Goal: Task Accomplishment & Management: Complete application form

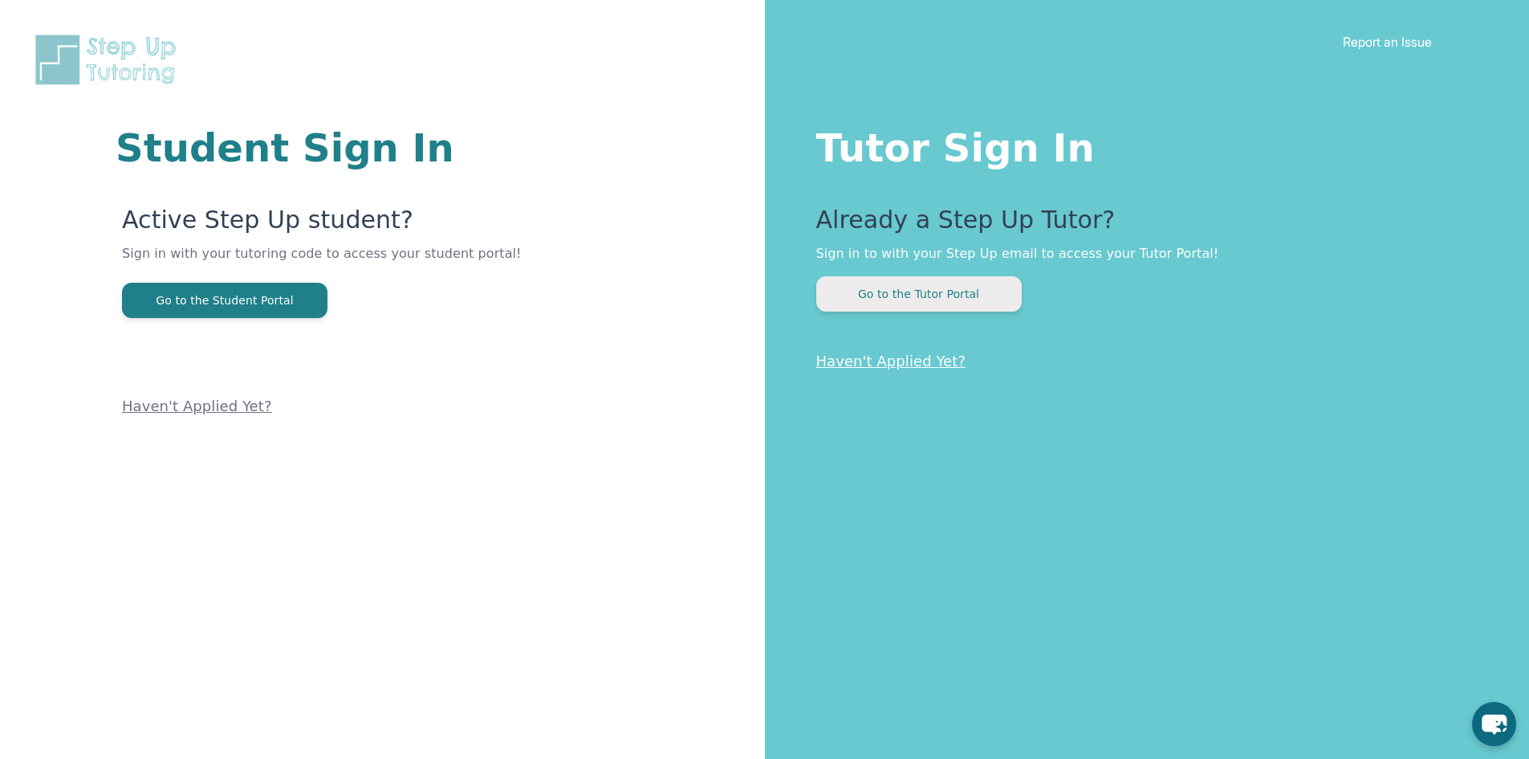
click at [872, 296] on button "Go to the Tutor Portal" at bounding box center [920, 293] width 206 height 35
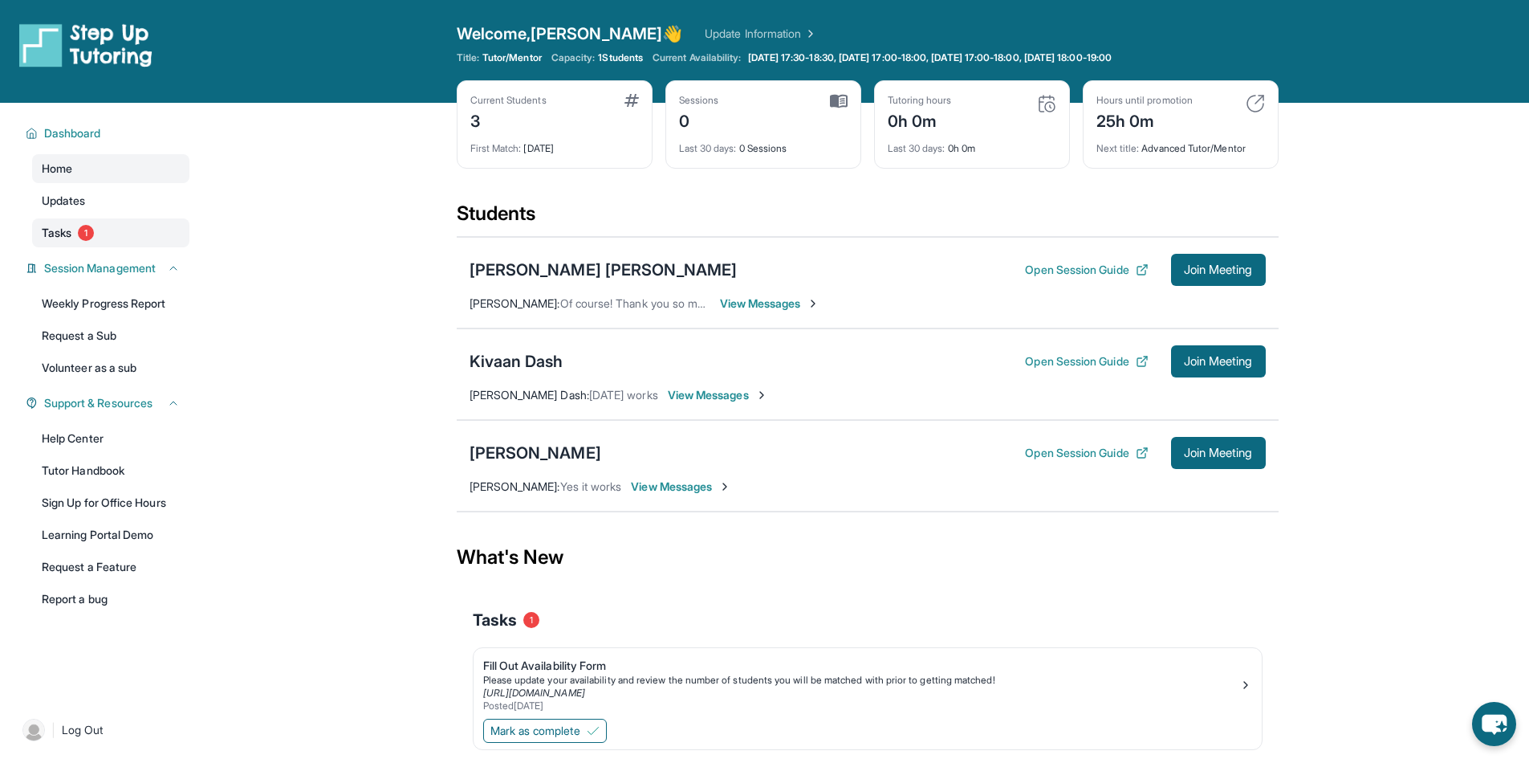
click at [84, 232] on span "1" at bounding box center [86, 233] width 16 height 16
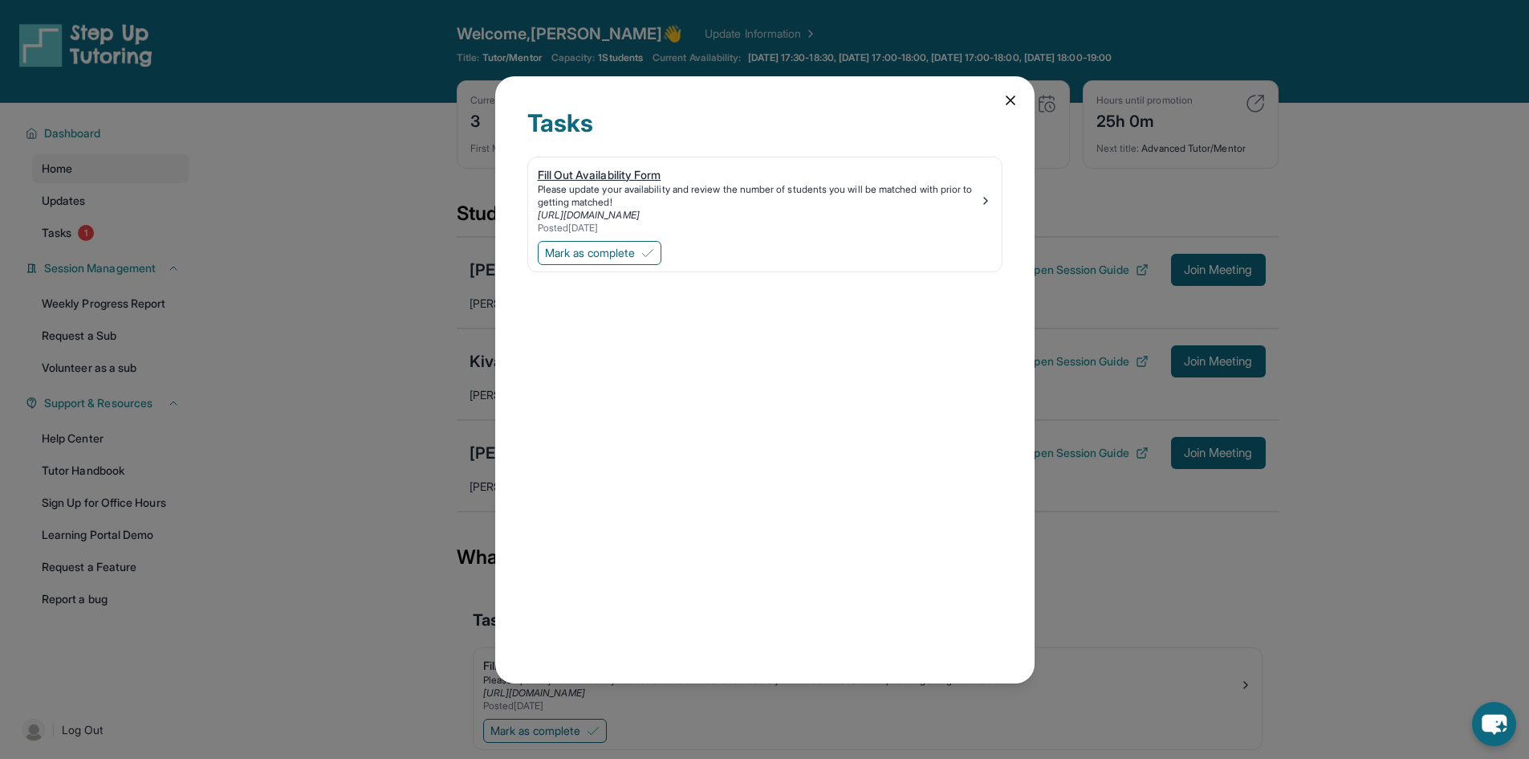
click at [633, 171] on div "Fill Out Availability Form" at bounding box center [759, 175] width 442 height 16
click at [1011, 100] on icon at bounding box center [1011, 100] width 8 height 8
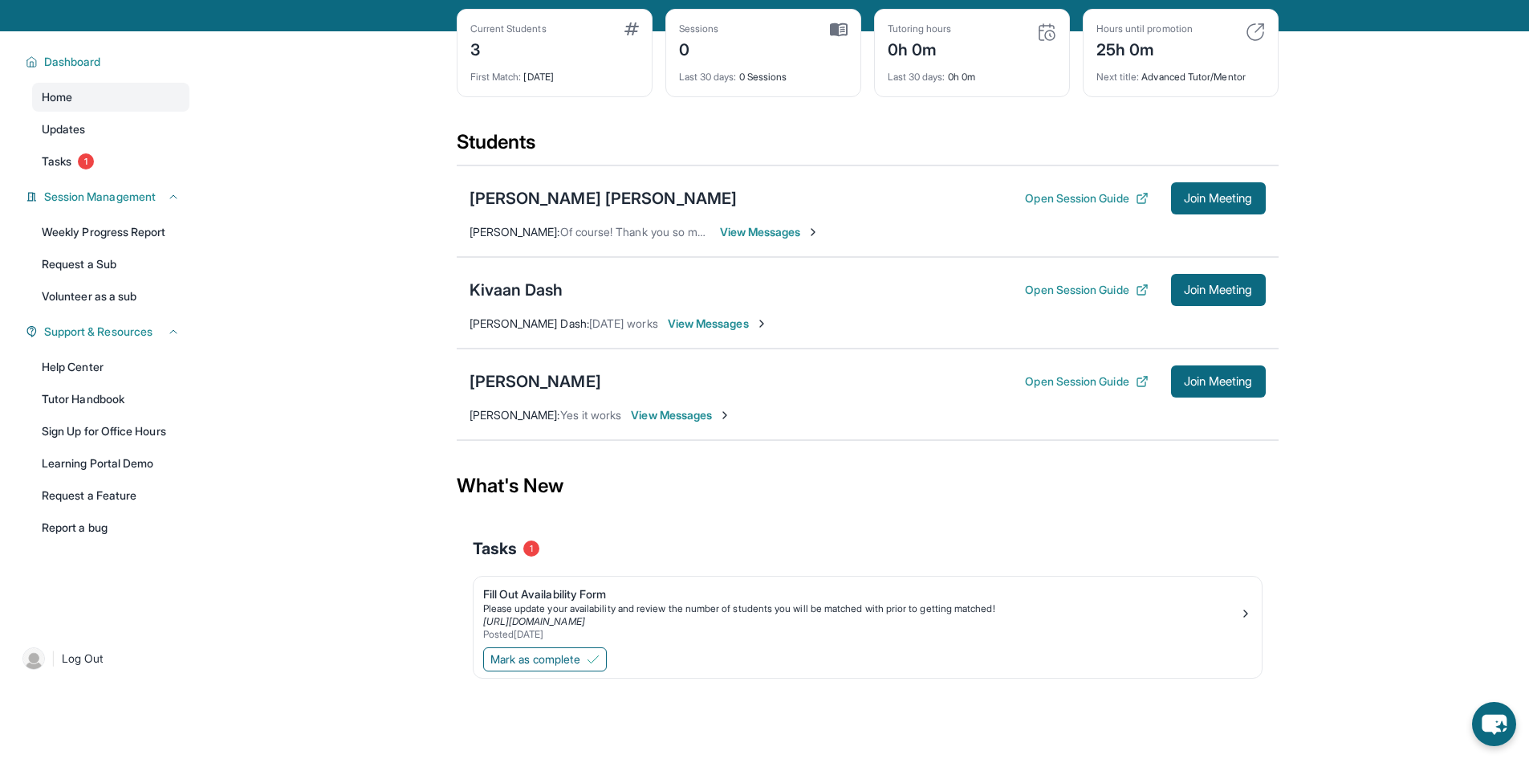
scroll to position [103, 0]
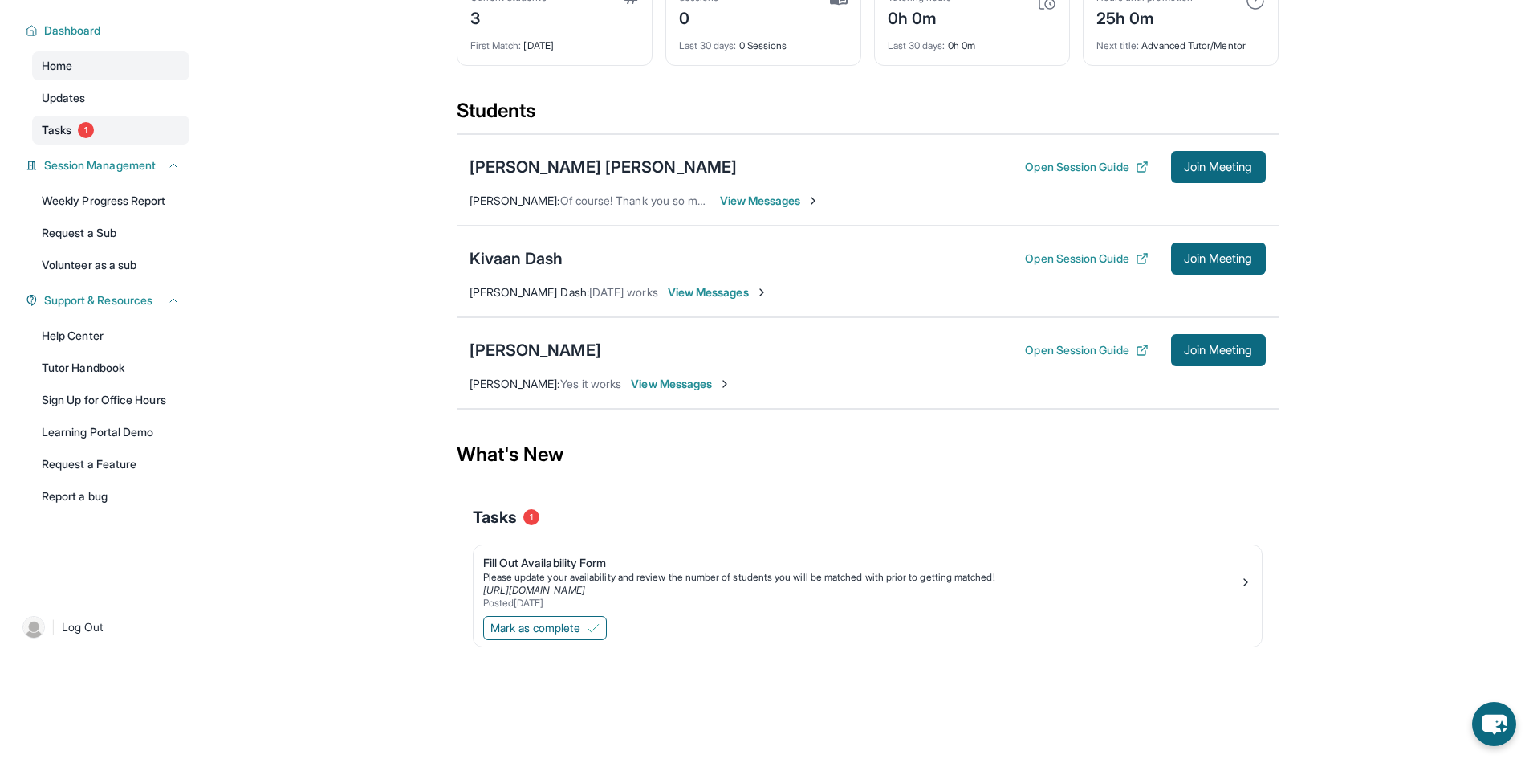
click at [92, 141] on link "Tasks 1" at bounding box center [110, 130] width 157 height 29
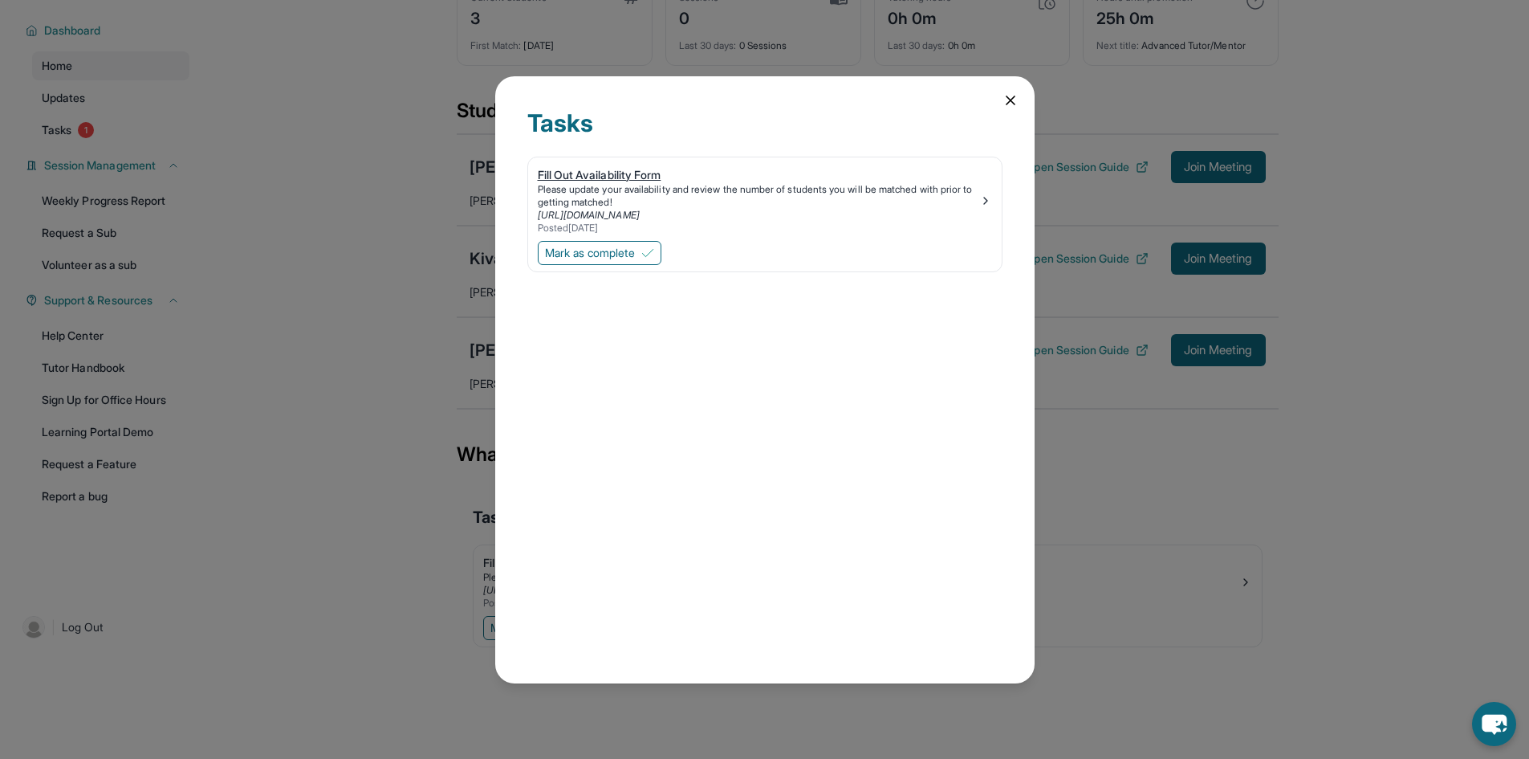
click at [626, 177] on div "Fill Out Availability Form" at bounding box center [759, 175] width 442 height 16
click at [1012, 106] on icon at bounding box center [1011, 100] width 16 height 16
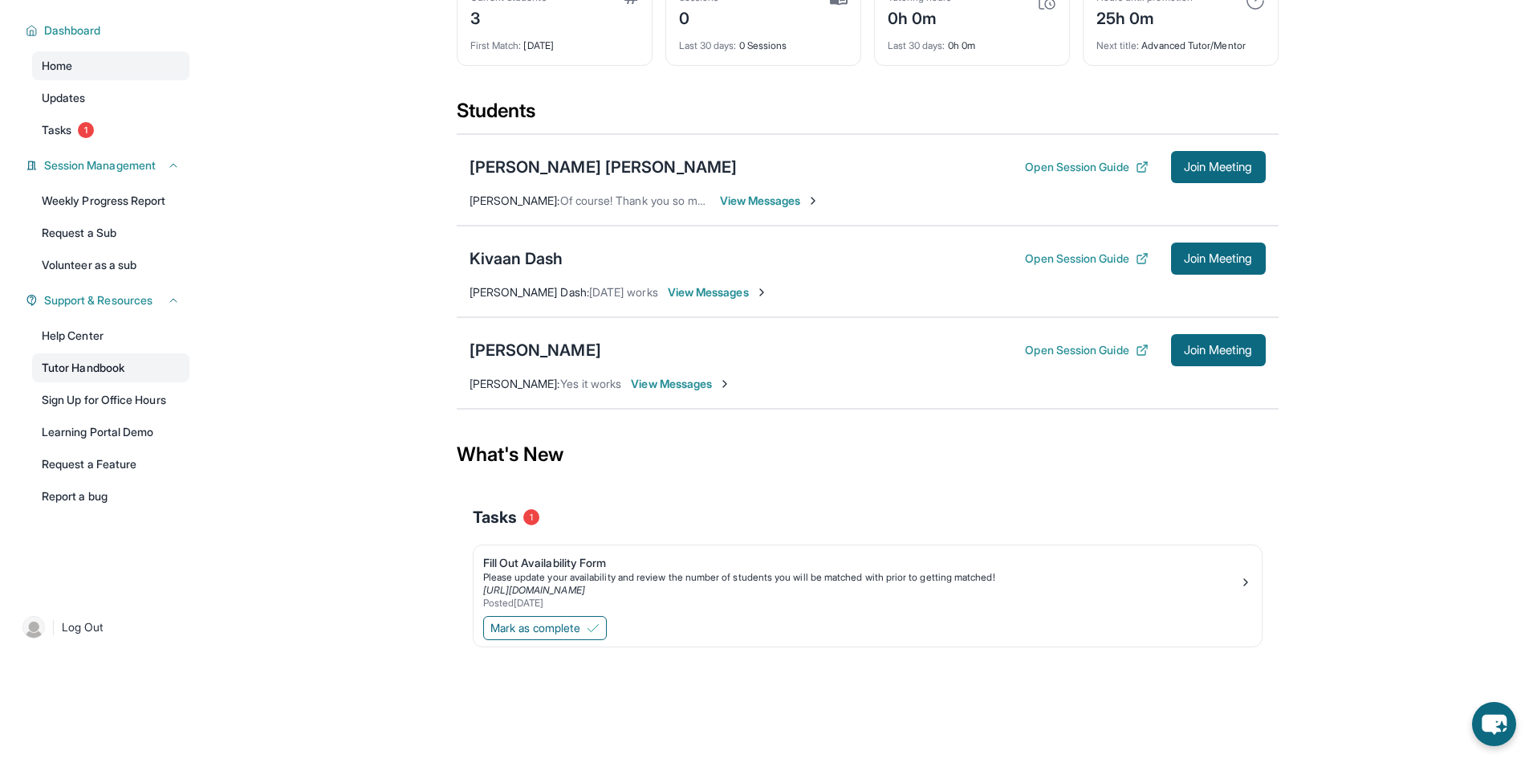
click at [120, 366] on link "Tutor Handbook" at bounding box center [110, 367] width 157 height 29
click at [159, 402] on link "Sign Up for Office Hours" at bounding box center [110, 399] width 157 height 29
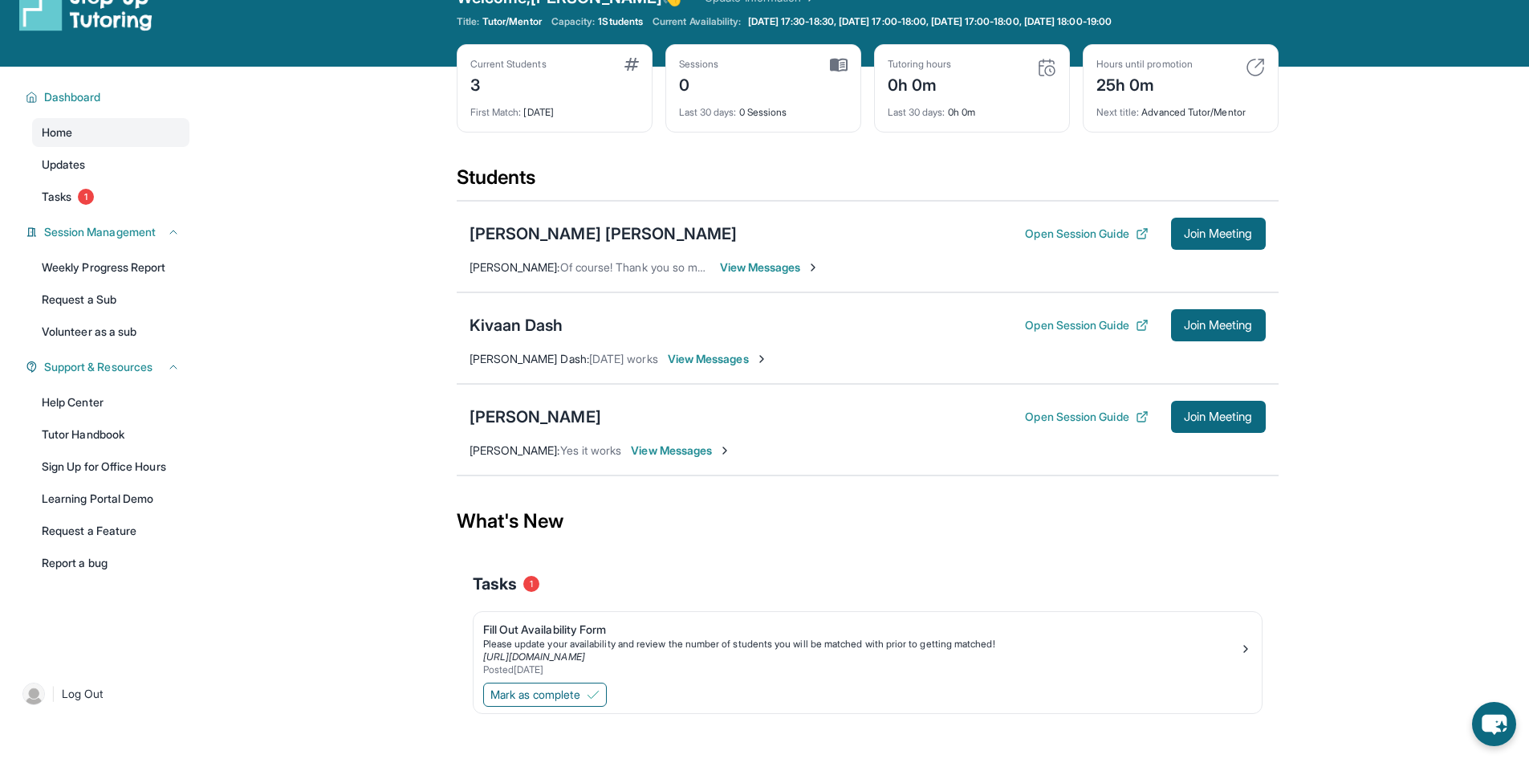
scroll to position [0, 0]
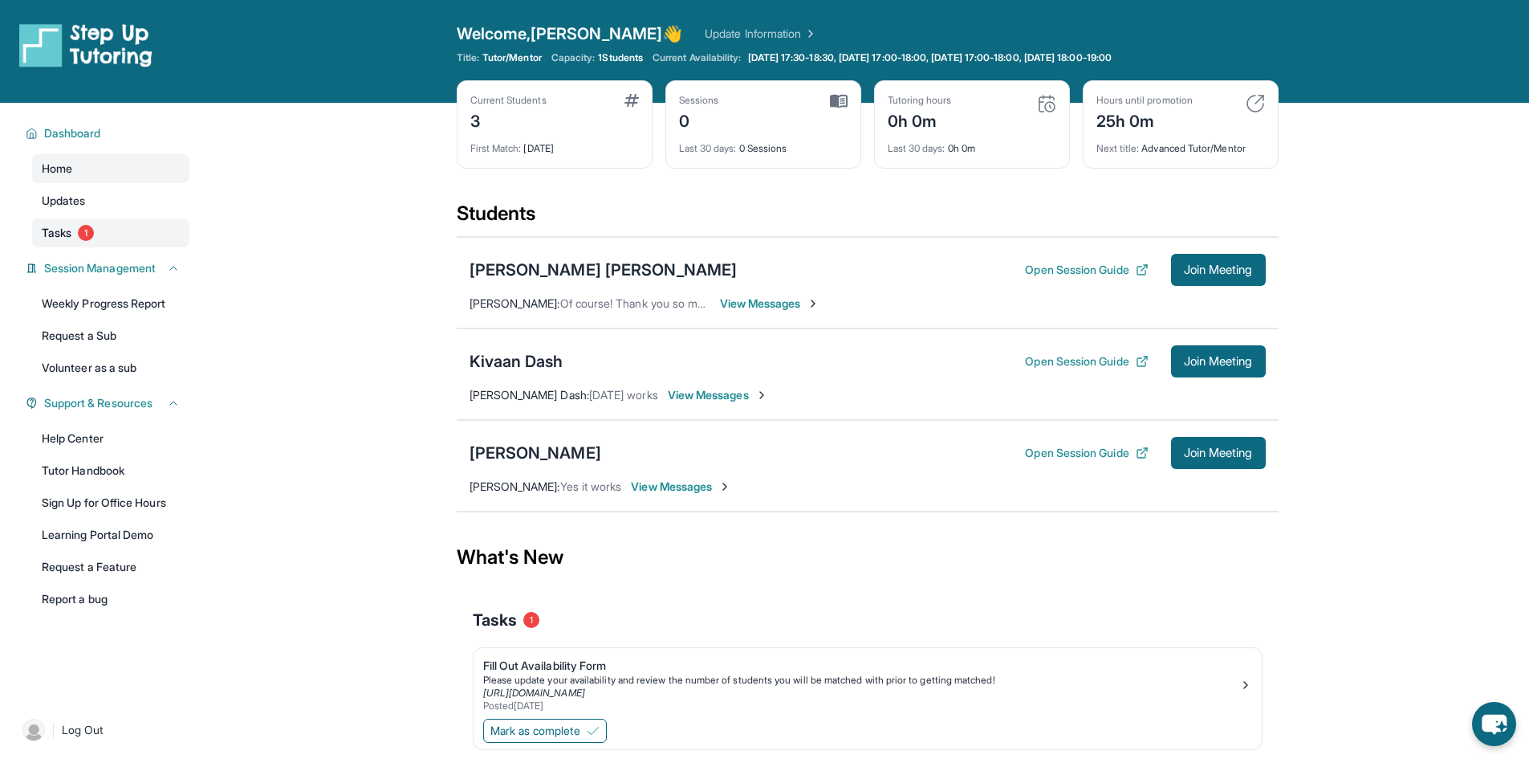
click at [109, 228] on link "Tasks 1" at bounding box center [110, 232] width 157 height 29
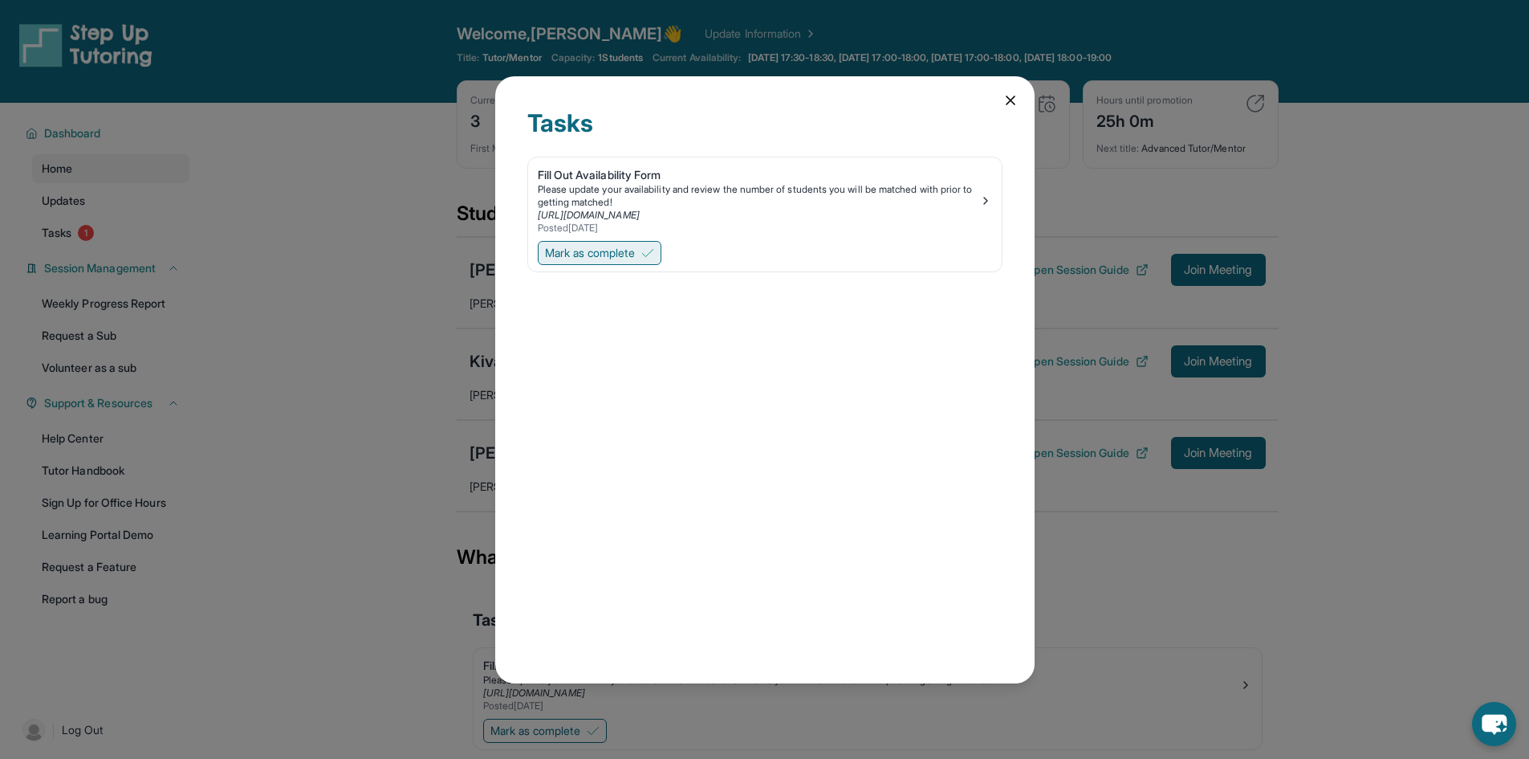
click at [594, 242] on button "Mark as complete" at bounding box center [600, 253] width 124 height 24
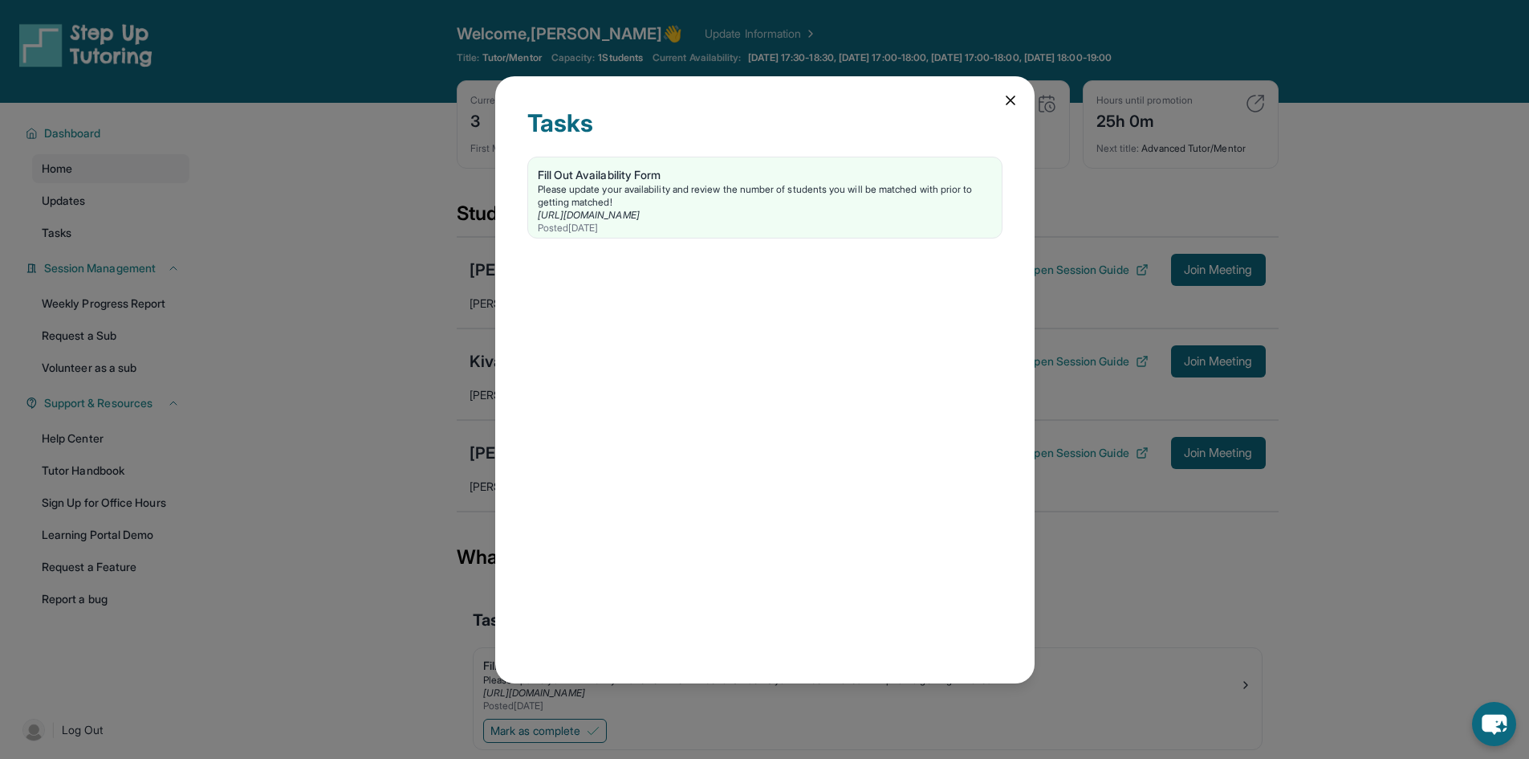
click at [1016, 97] on icon at bounding box center [1011, 100] width 16 height 16
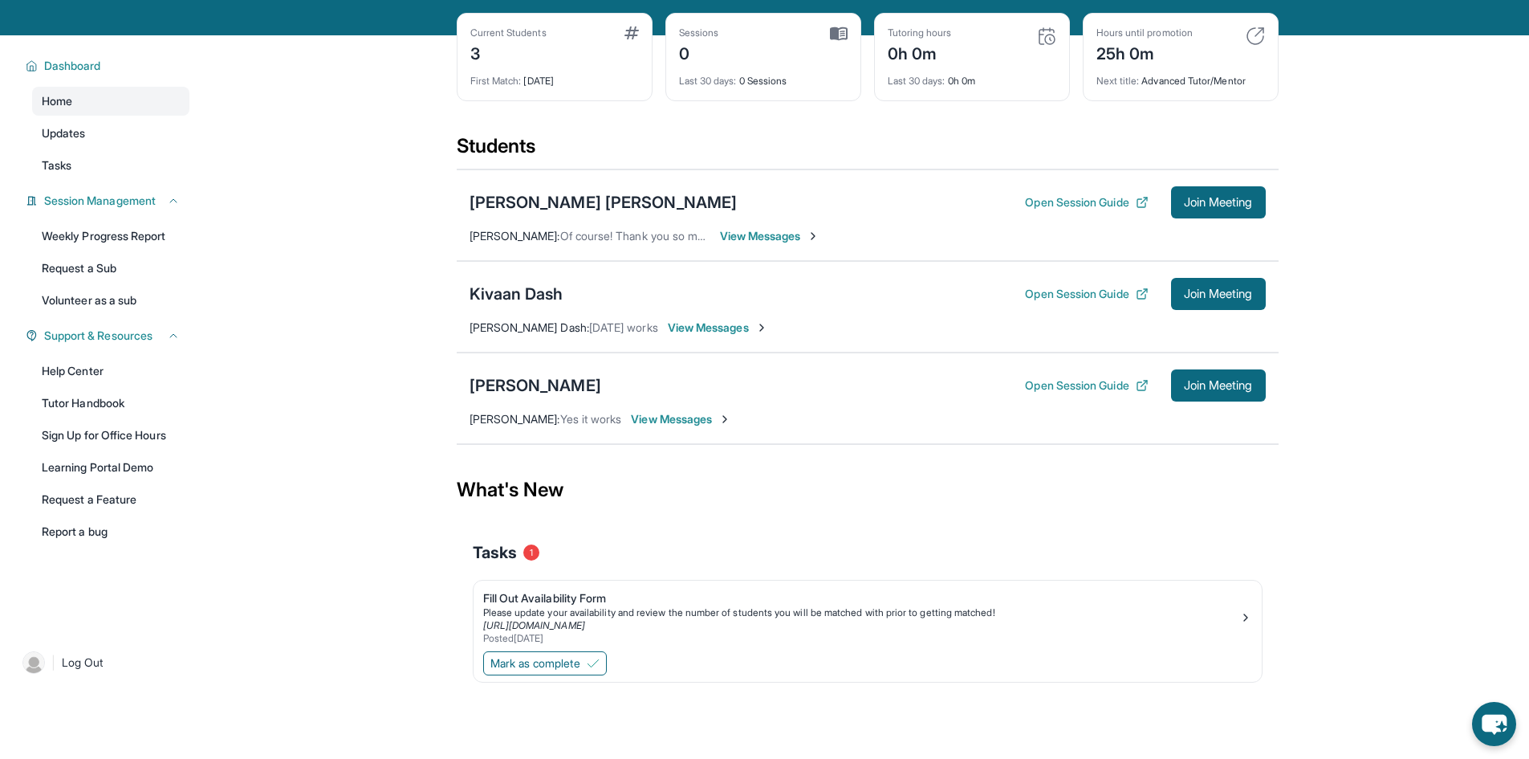
scroll to position [103, 0]
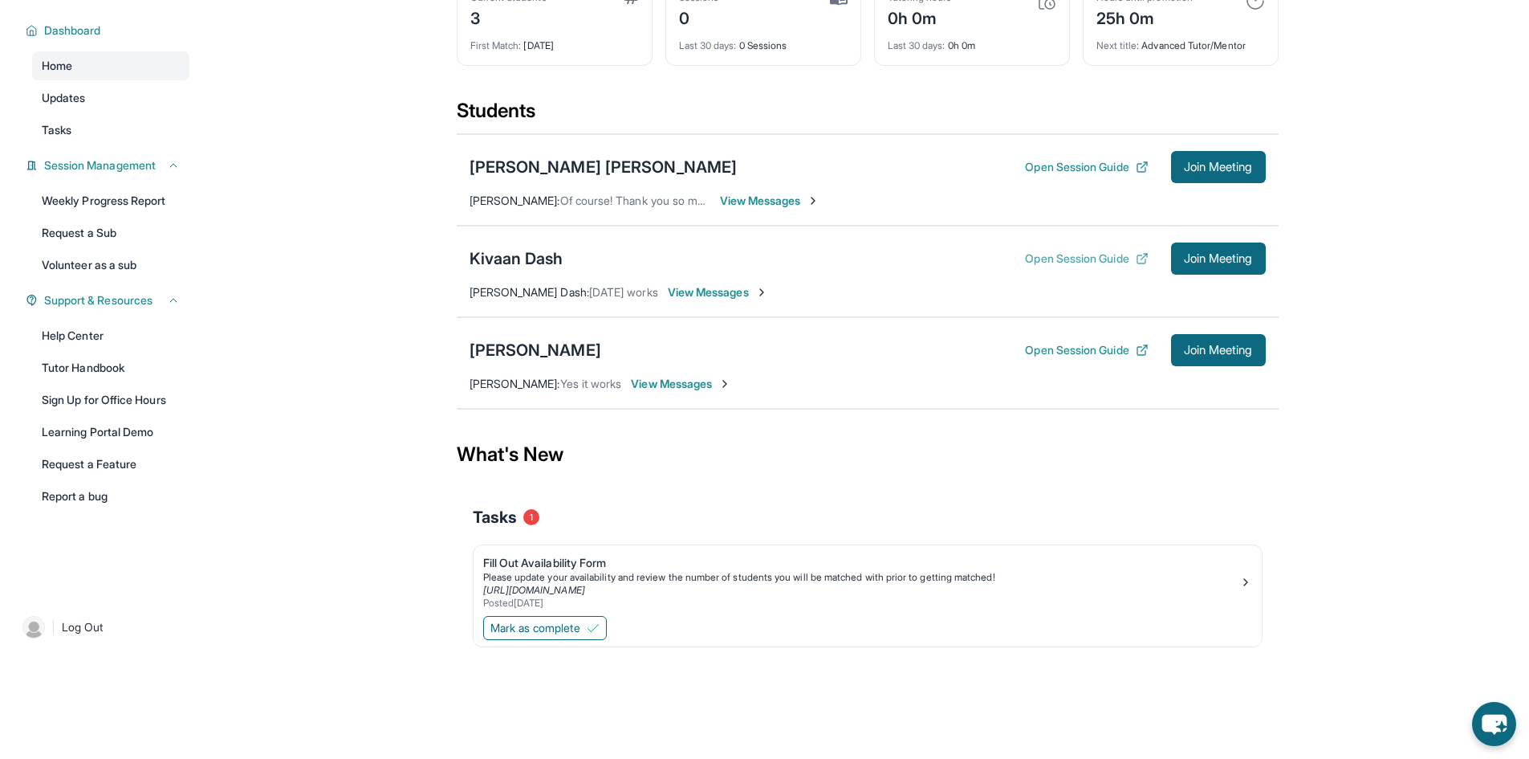
click at [1114, 255] on button "Open Session Guide" at bounding box center [1086, 258] width 123 height 16
click at [1096, 347] on button "Open Session Guide" at bounding box center [1086, 350] width 123 height 16
click at [1229, 345] on span "Join Meeting" at bounding box center [1218, 350] width 69 height 10
click at [1200, 350] on span "Join Meeting" at bounding box center [1218, 350] width 69 height 10
click at [1244, 352] on span "Join Meeting" at bounding box center [1218, 350] width 69 height 10
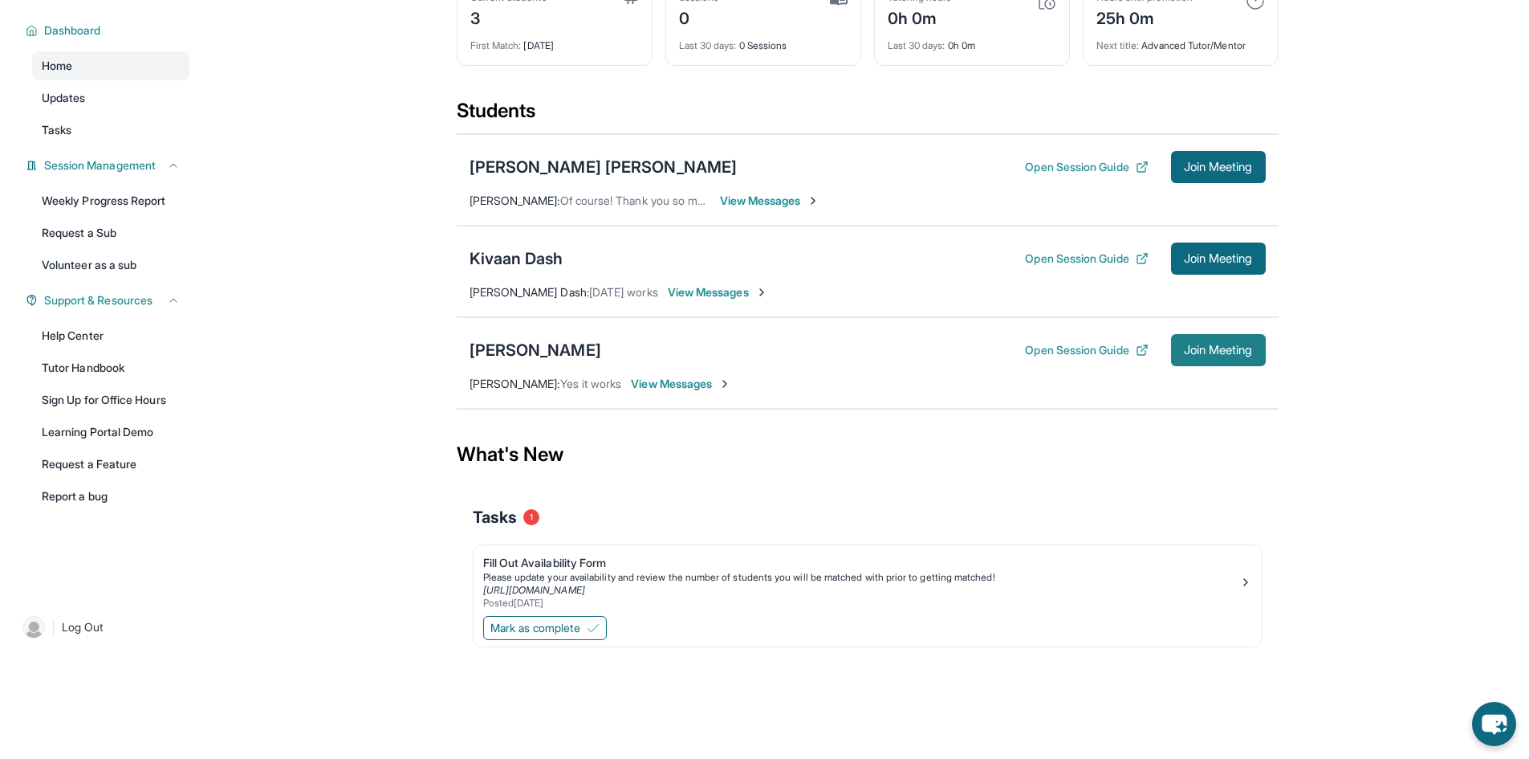
click at [1215, 348] on span "Join Meeting" at bounding box center [1218, 350] width 69 height 10
click at [1229, 353] on span "Join Meeting" at bounding box center [1218, 350] width 69 height 10
click at [1199, 348] on span "Join Meeting" at bounding box center [1218, 350] width 69 height 10
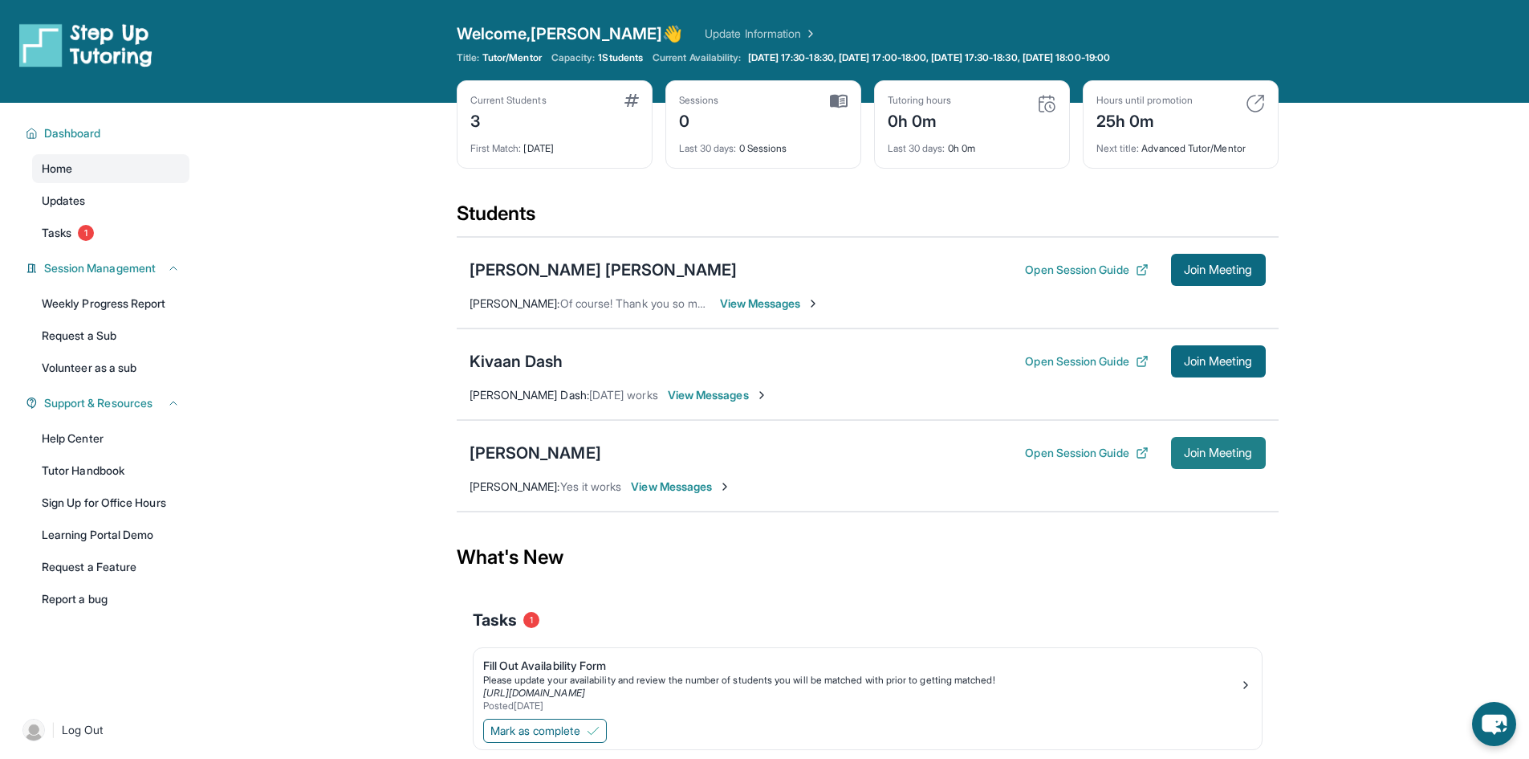
click at [1244, 443] on button "Join Meeting" at bounding box center [1218, 453] width 95 height 32
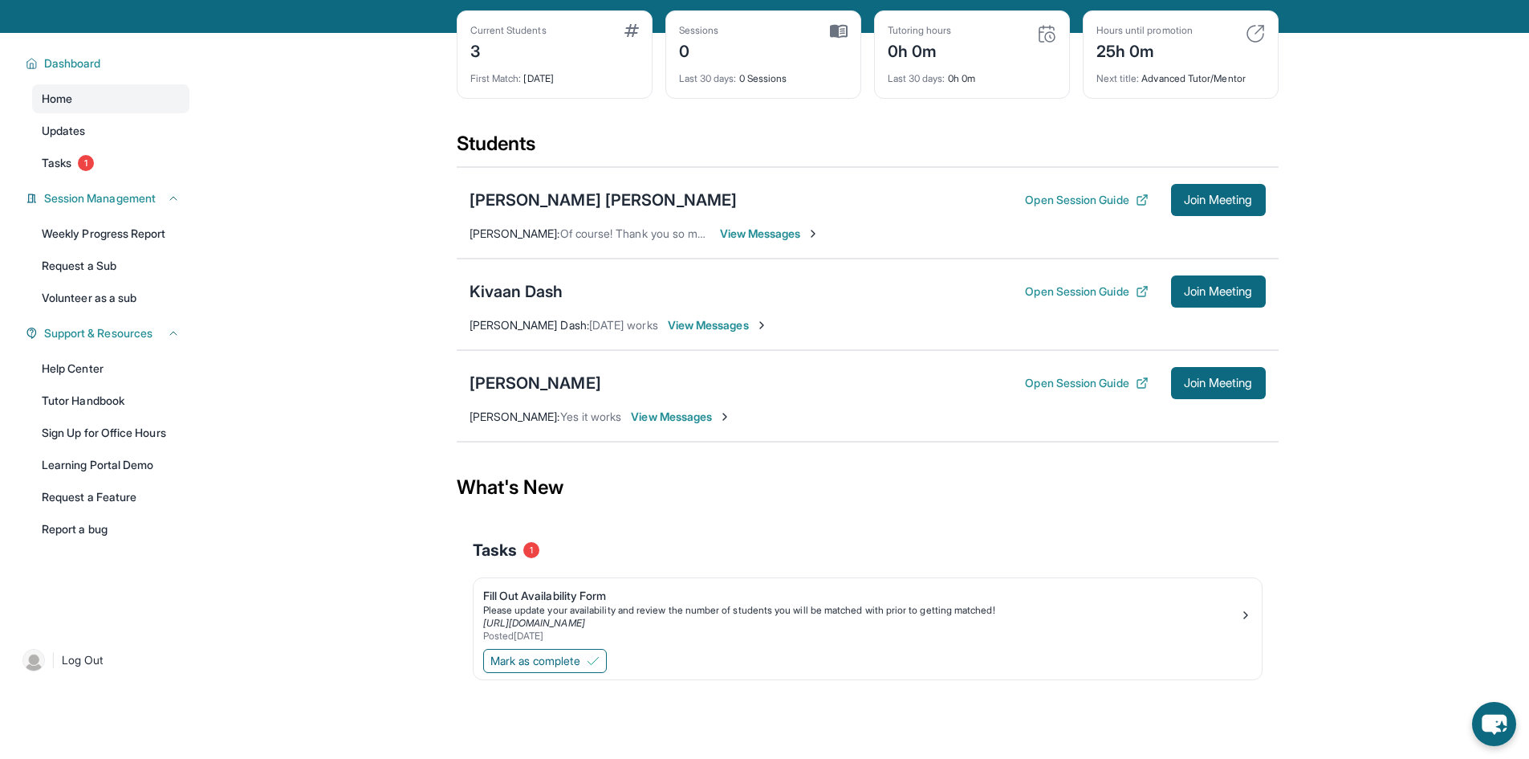
scroll to position [103, 0]
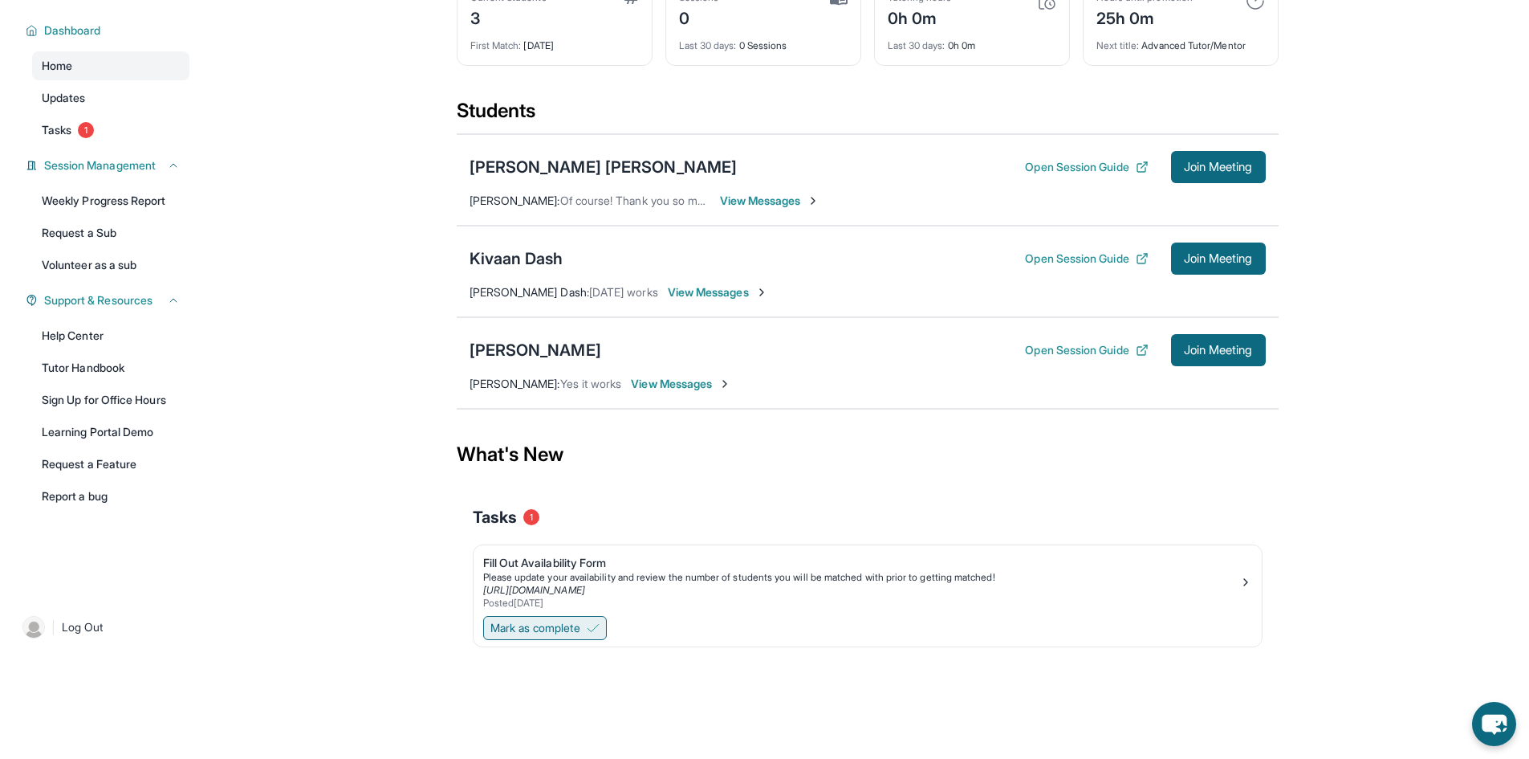
click at [580, 625] on span "Mark as complete" at bounding box center [536, 628] width 90 height 16
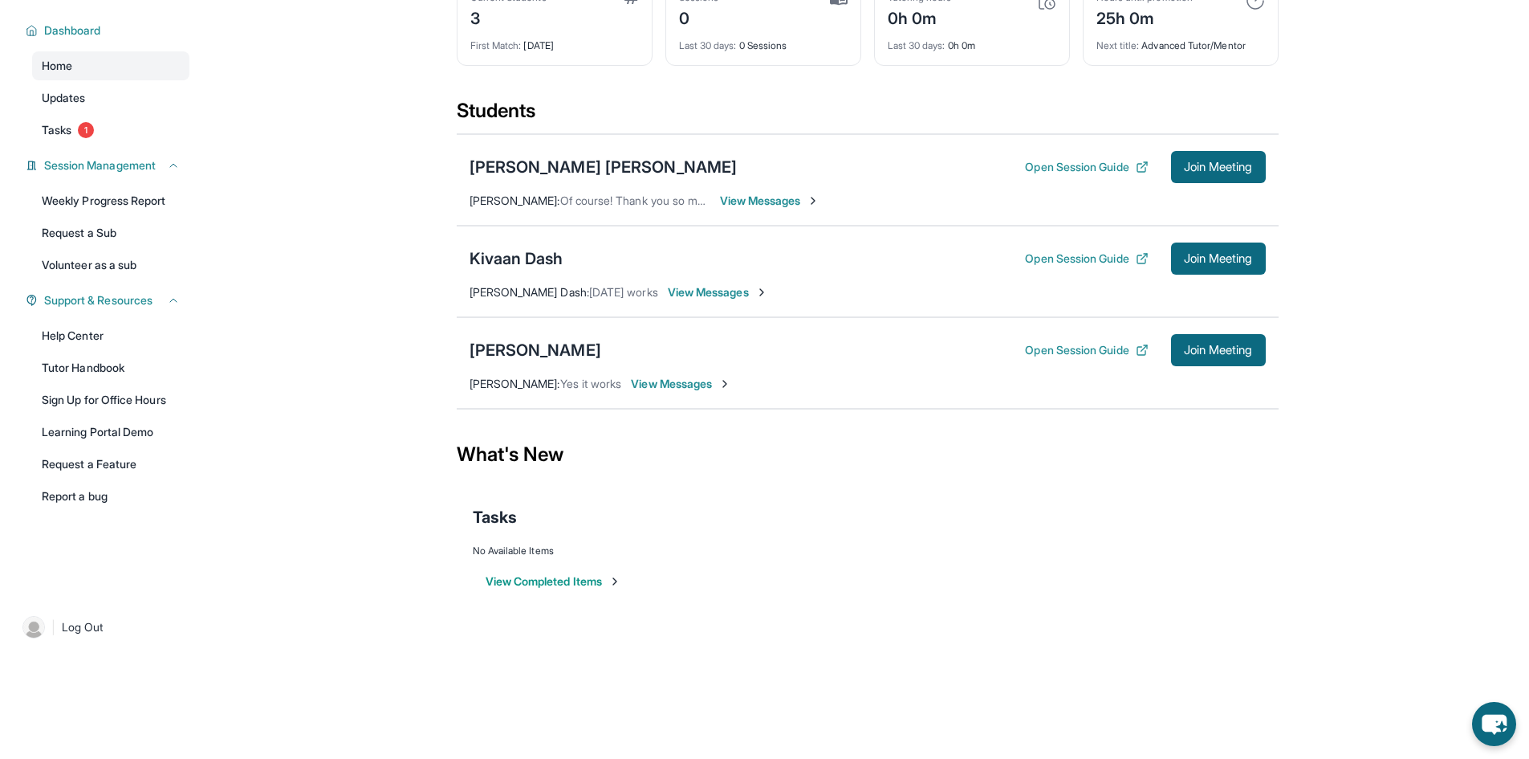
click at [599, 576] on button "View Completed Items" at bounding box center [554, 581] width 136 height 16
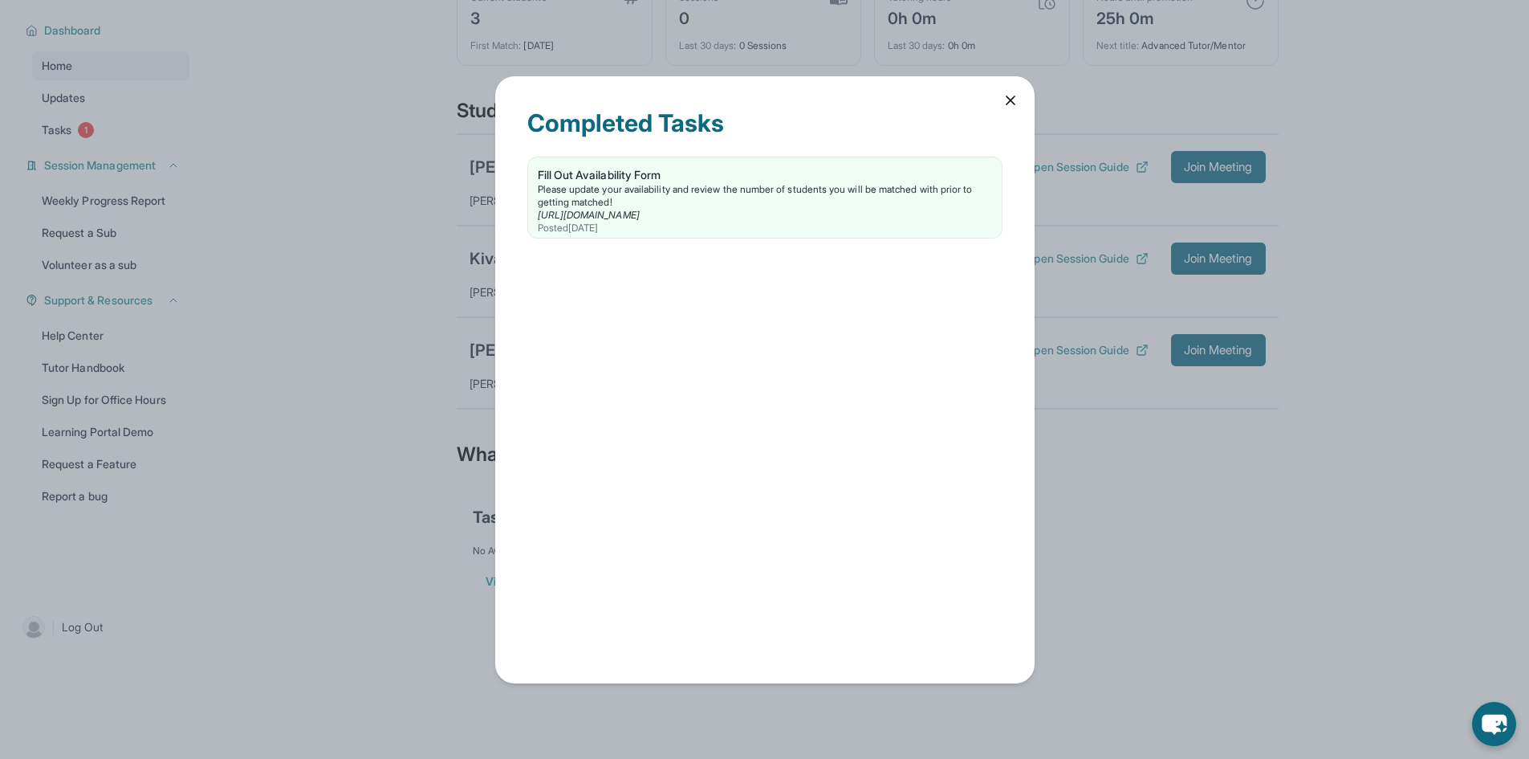
click at [998, 92] on div "Completed Tasks Fill Out Availability Form Please update your availability and …" at bounding box center [765, 379] width 540 height 607
click at [1004, 104] on icon at bounding box center [1011, 100] width 16 height 16
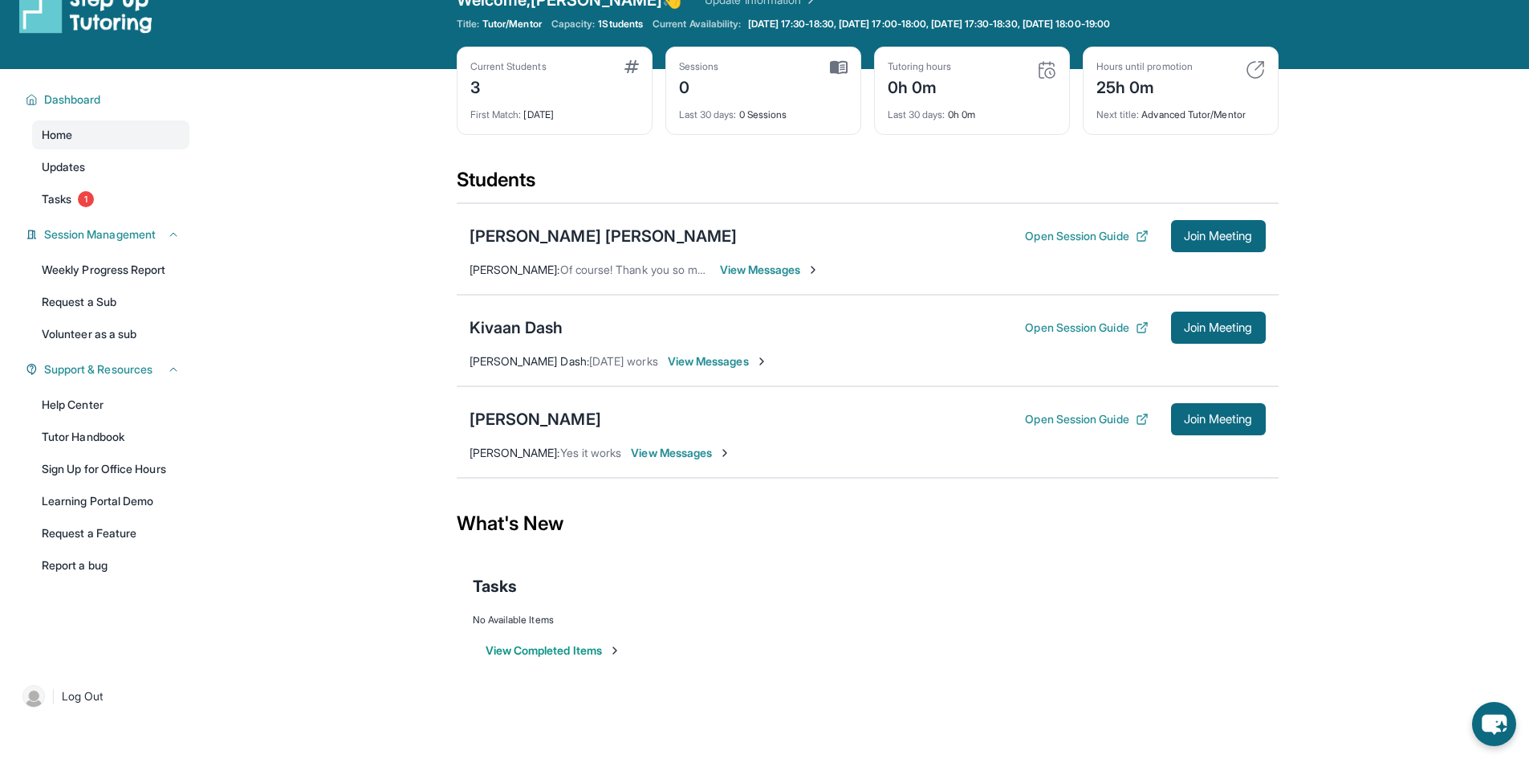
scroll to position [0, 0]
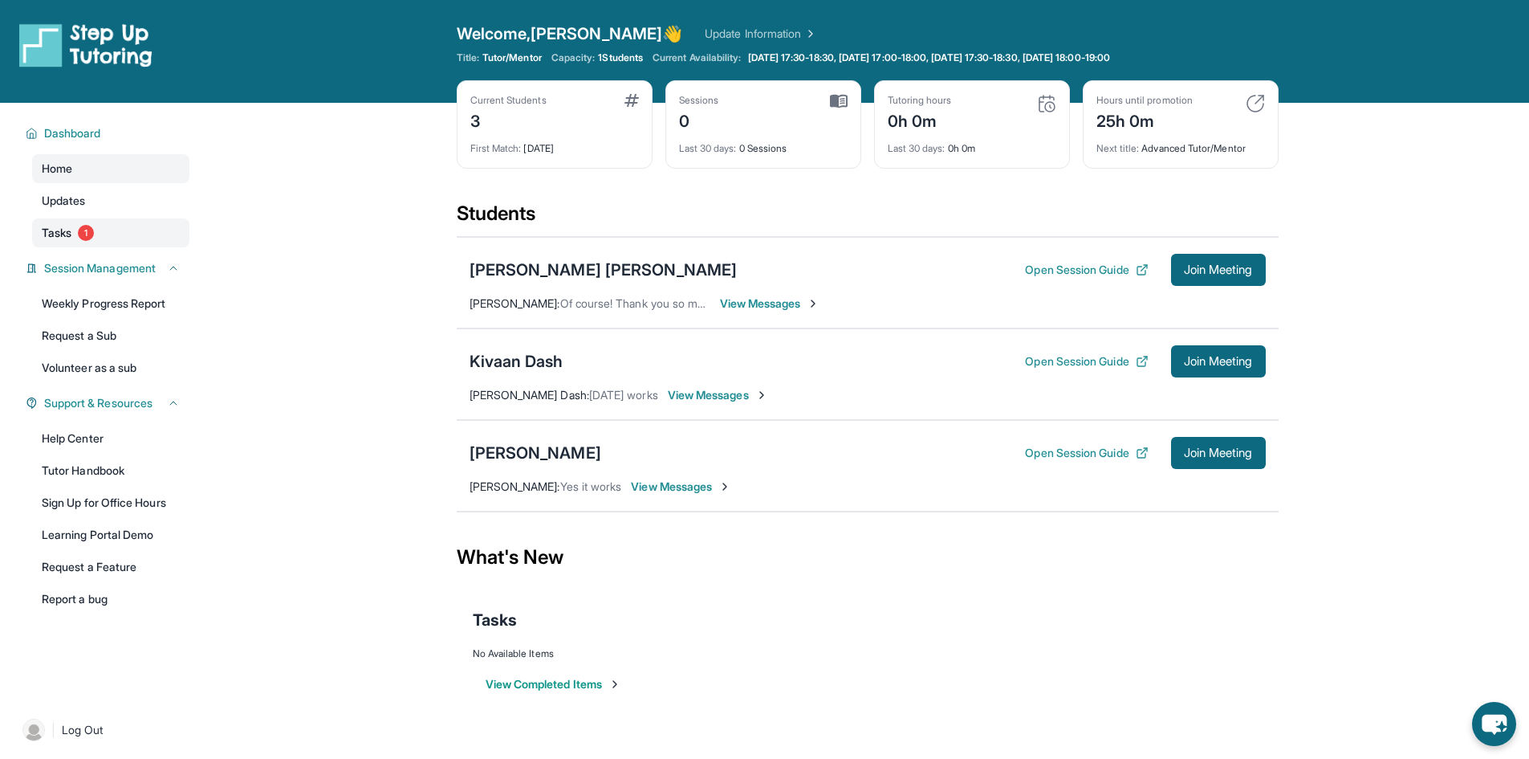
click at [141, 246] on link "Tasks 1" at bounding box center [110, 232] width 157 height 29
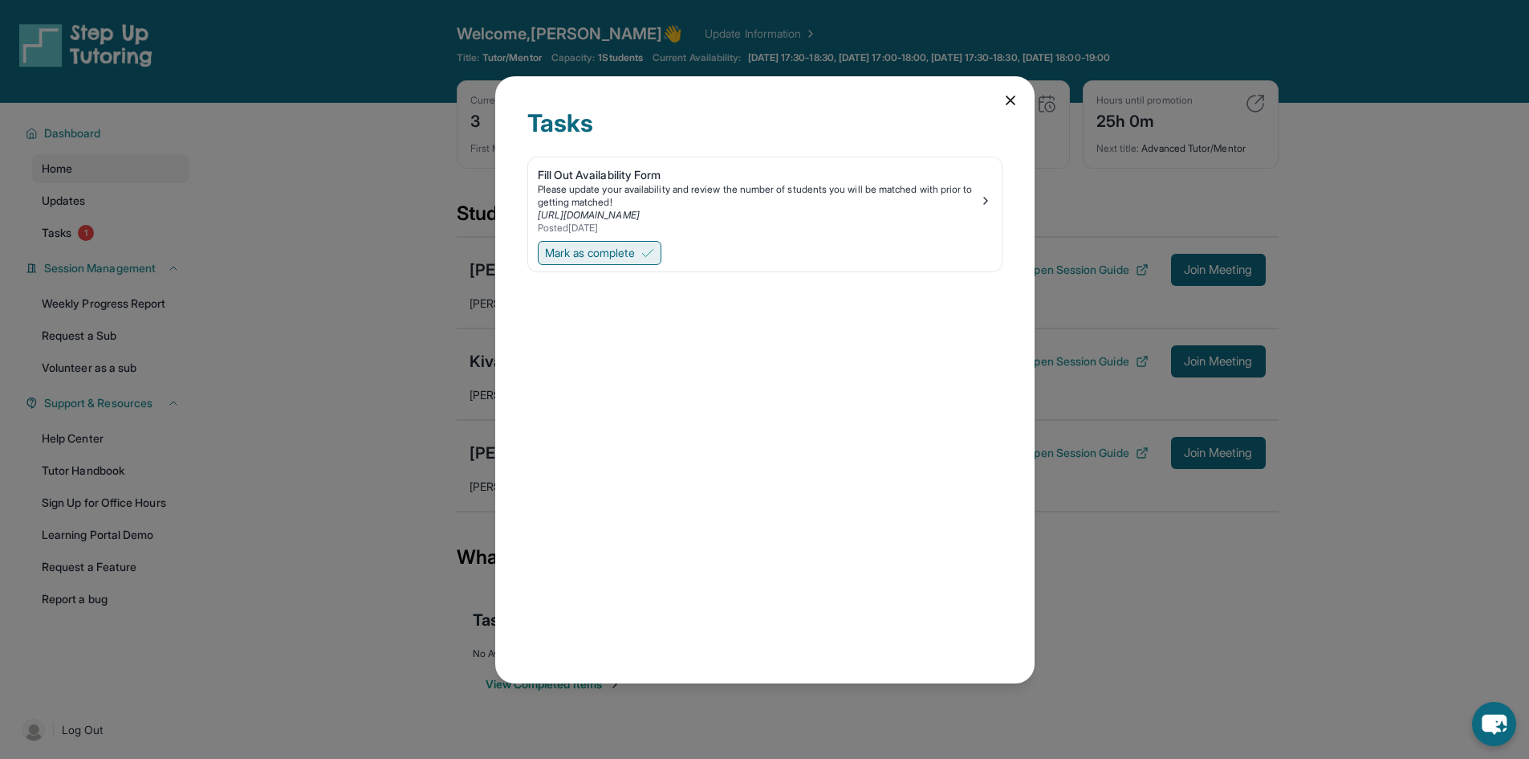
click at [629, 245] on span "Mark as complete" at bounding box center [590, 253] width 90 height 16
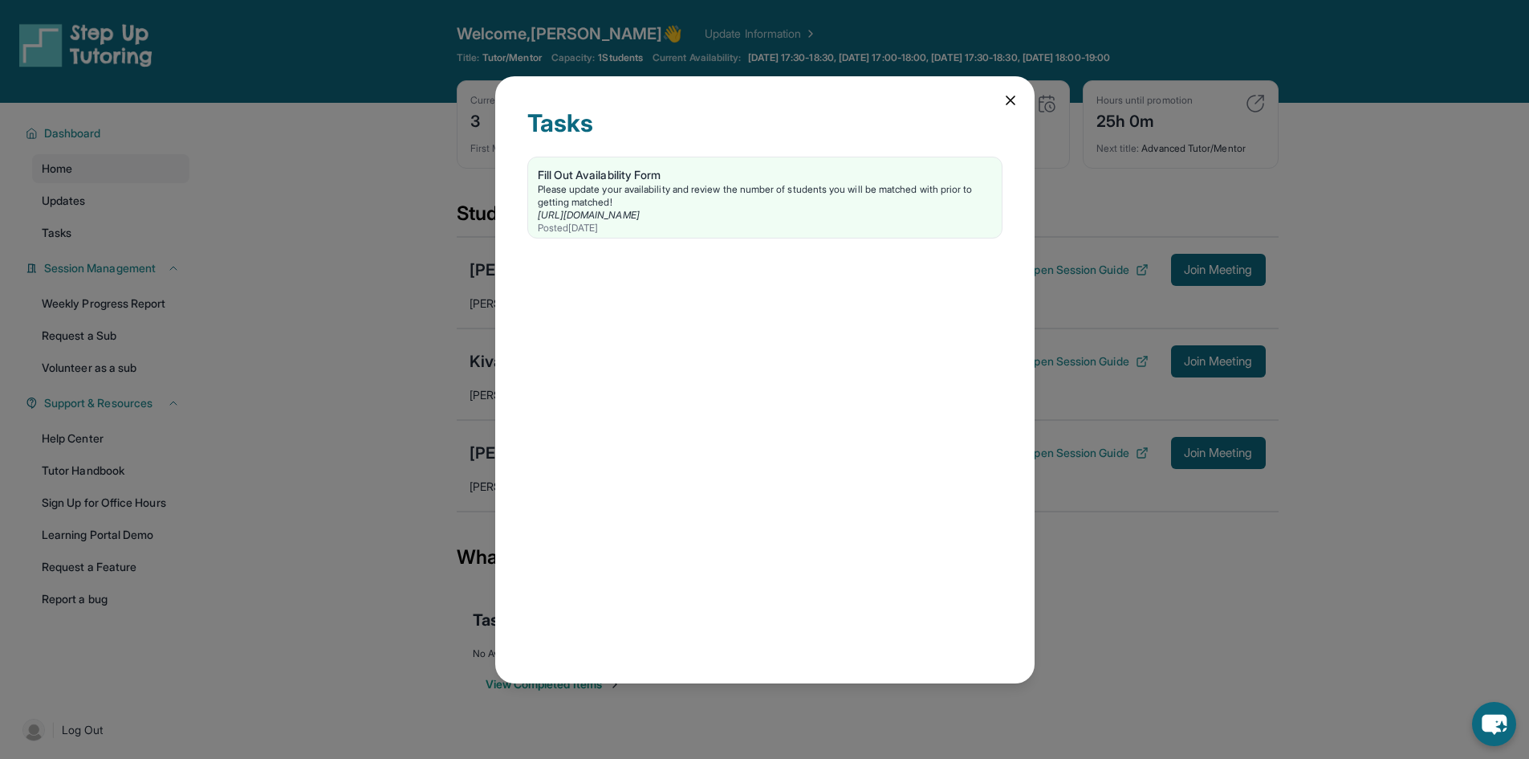
click at [1007, 98] on icon at bounding box center [1011, 100] width 16 height 16
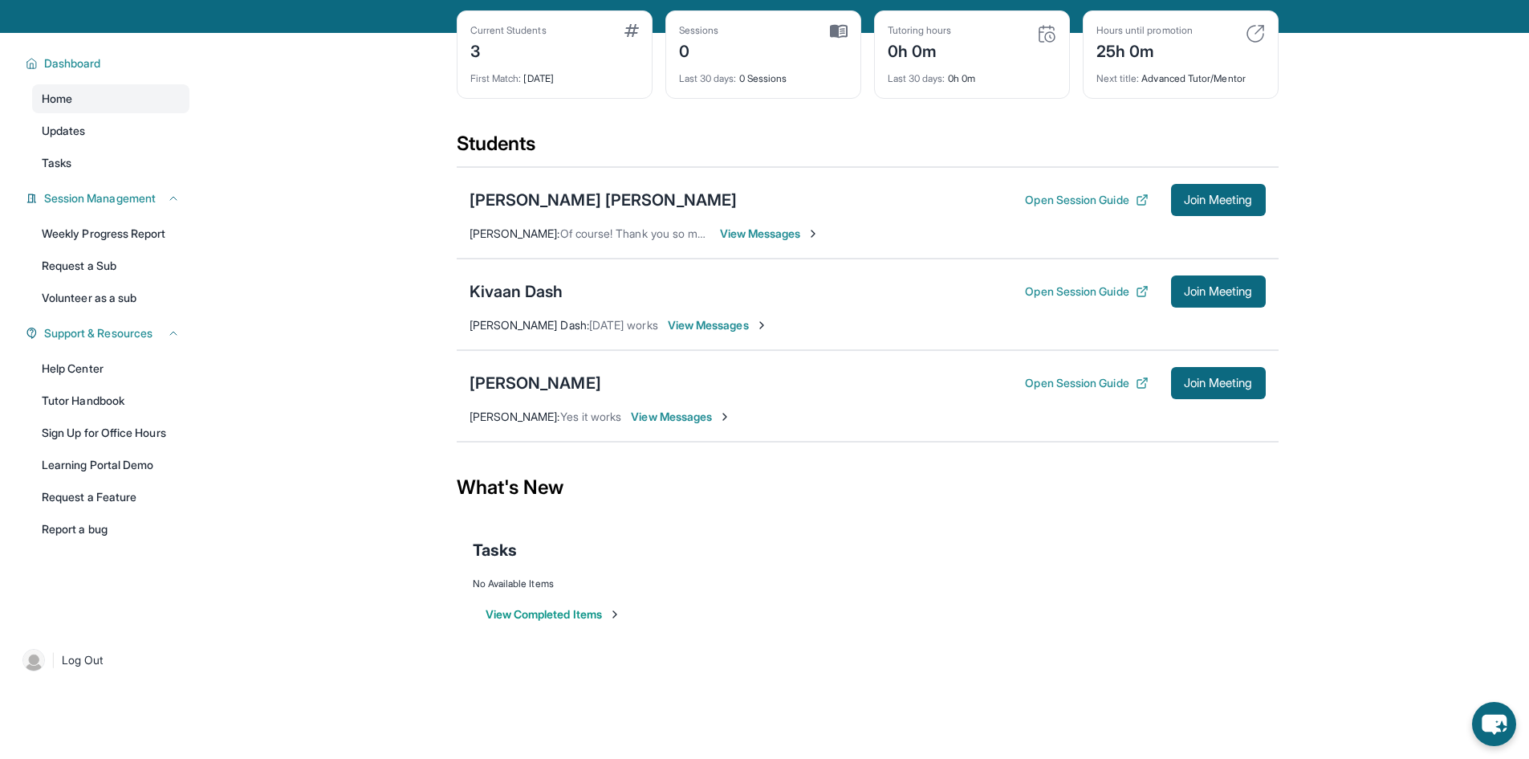
scroll to position [103, 0]
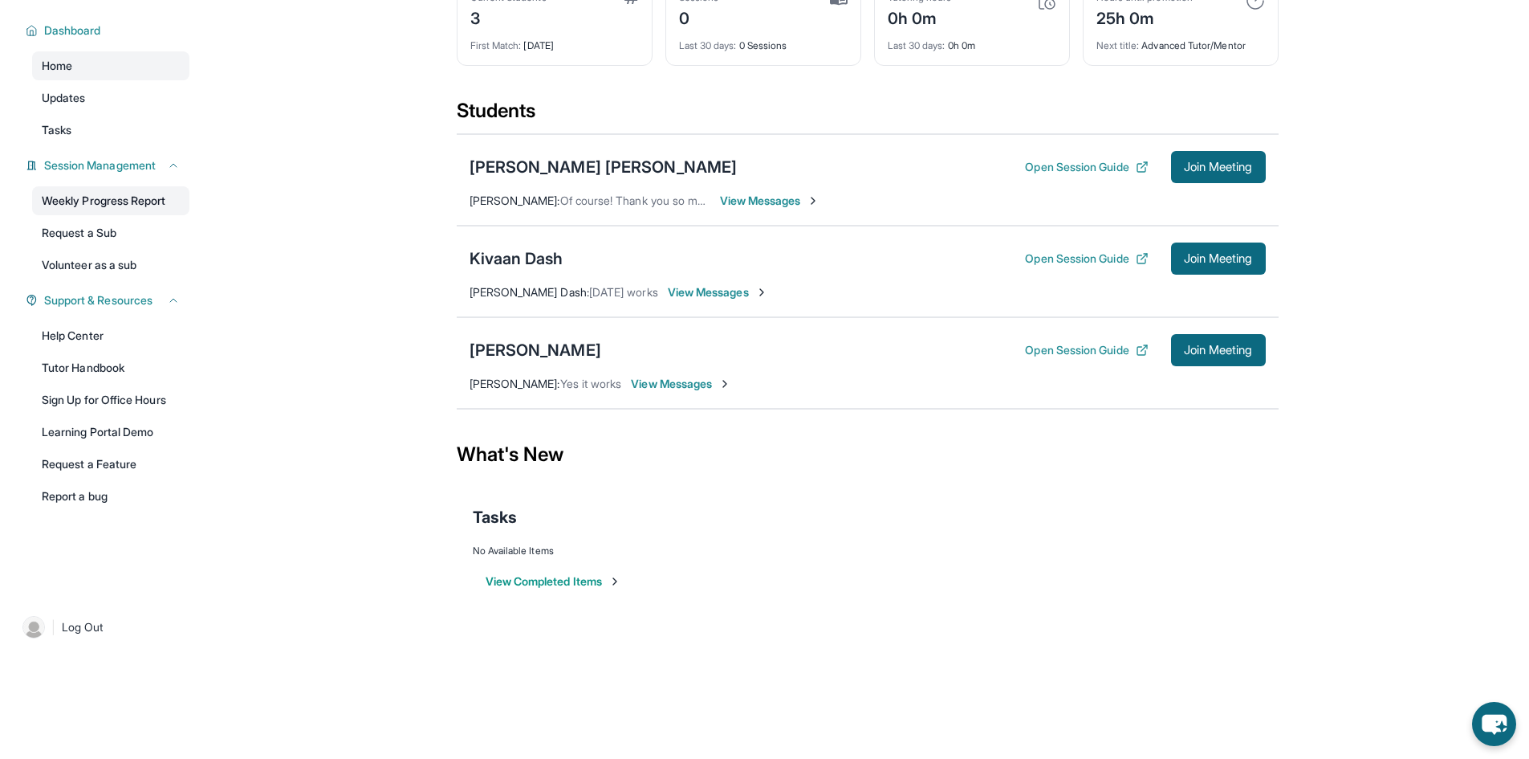
click at [79, 203] on link "Weekly Progress Report" at bounding box center [110, 200] width 157 height 29
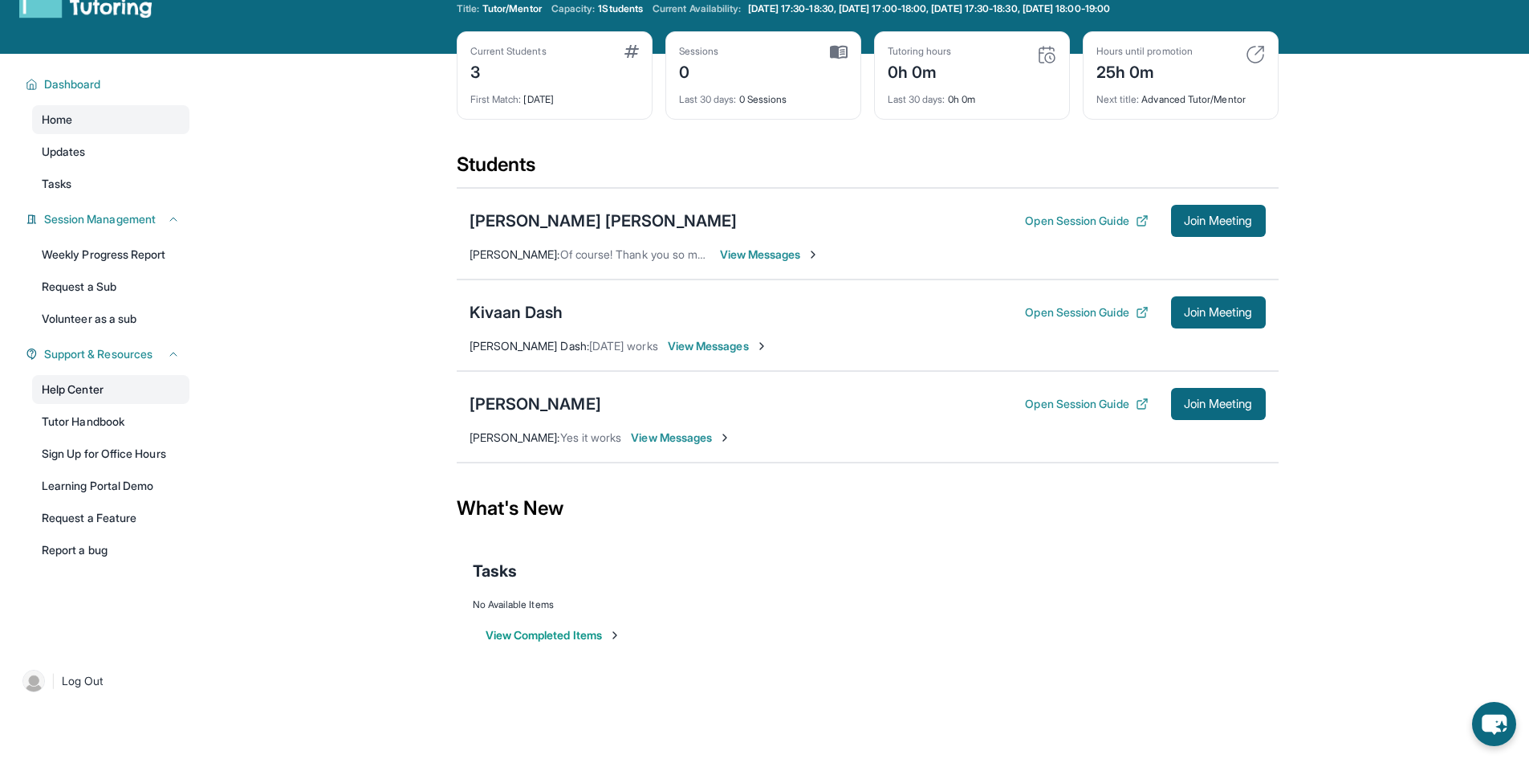
scroll to position [0, 0]
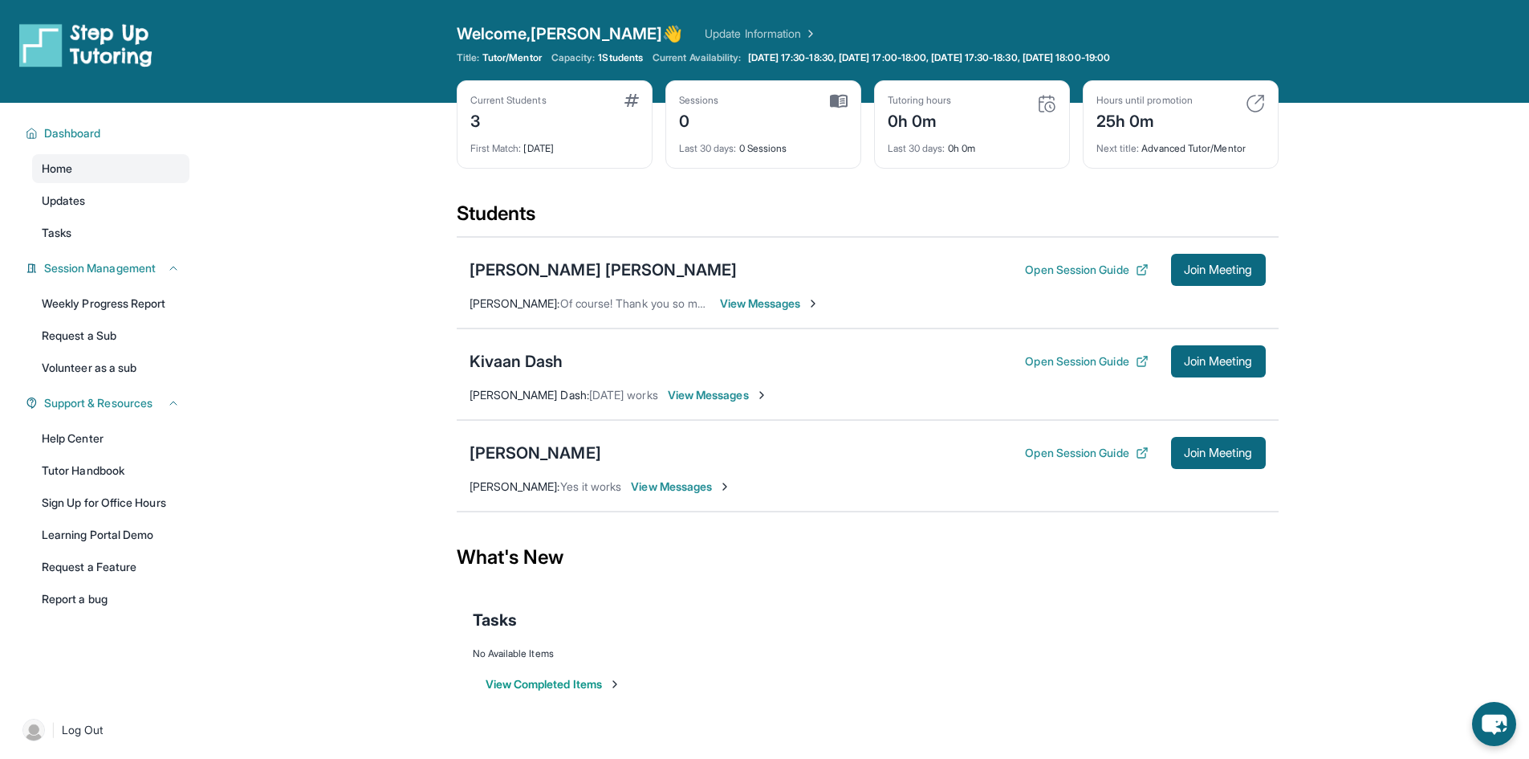
click at [596, 63] on span "Capacity:" at bounding box center [574, 57] width 44 height 13
click at [614, 55] on span "1 Students" at bounding box center [620, 57] width 45 height 13
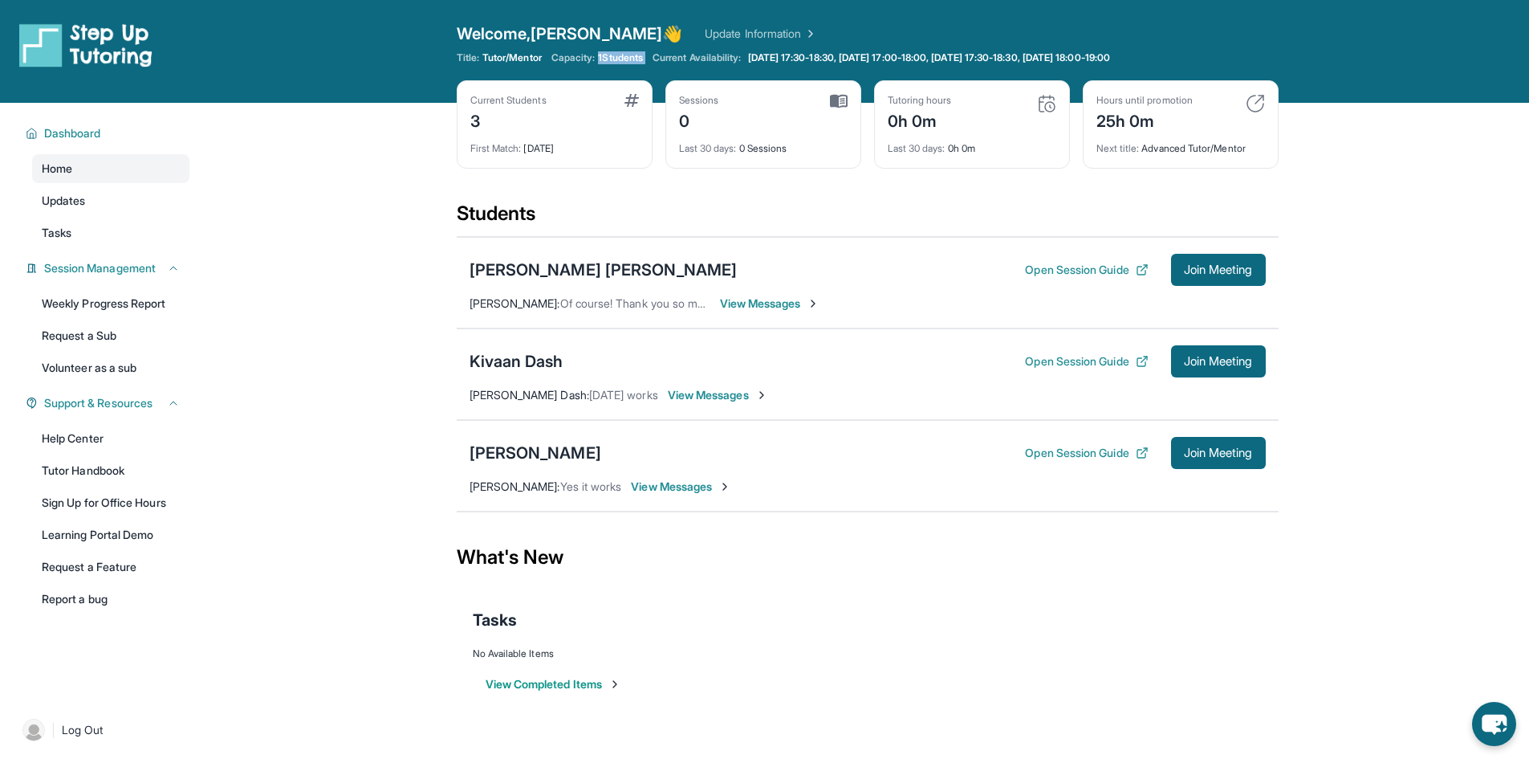
click at [614, 55] on span "1 Students" at bounding box center [620, 57] width 45 height 13
click at [619, 52] on span "1 Students" at bounding box center [620, 57] width 45 height 13
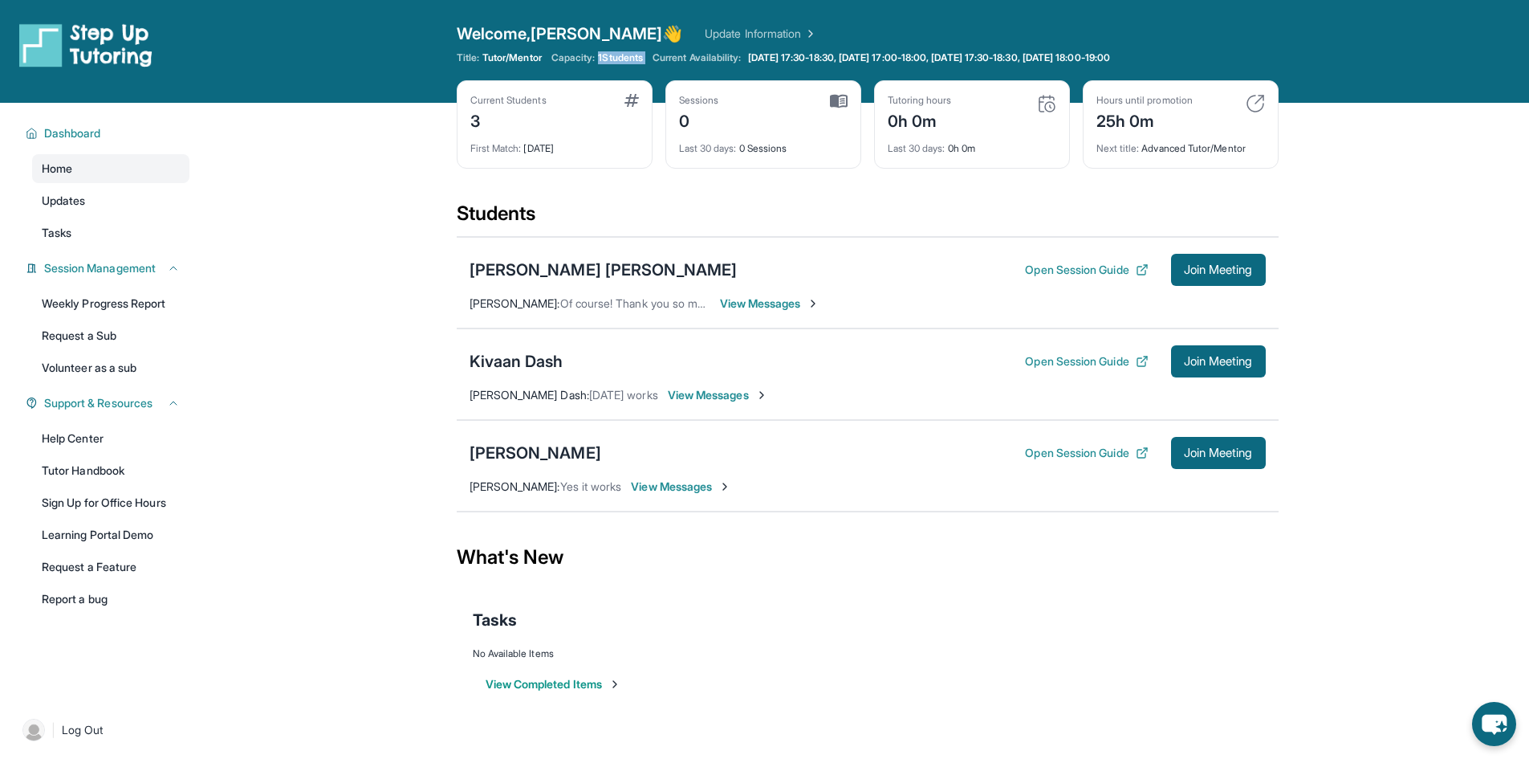
click at [619, 52] on span "1 Students" at bounding box center [620, 57] width 45 height 13
click at [120, 446] on link "Help Center" at bounding box center [110, 438] width 157 height 29
